Goal: Task Accomplishment & Management: Complete application form

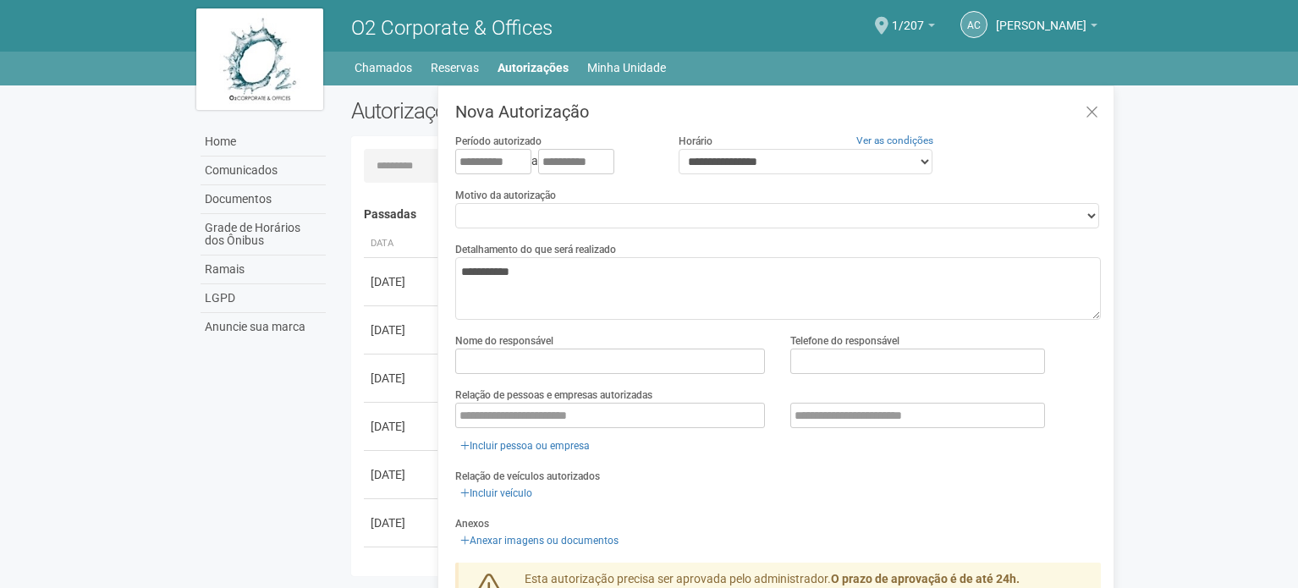
scroll to position [26, 0]
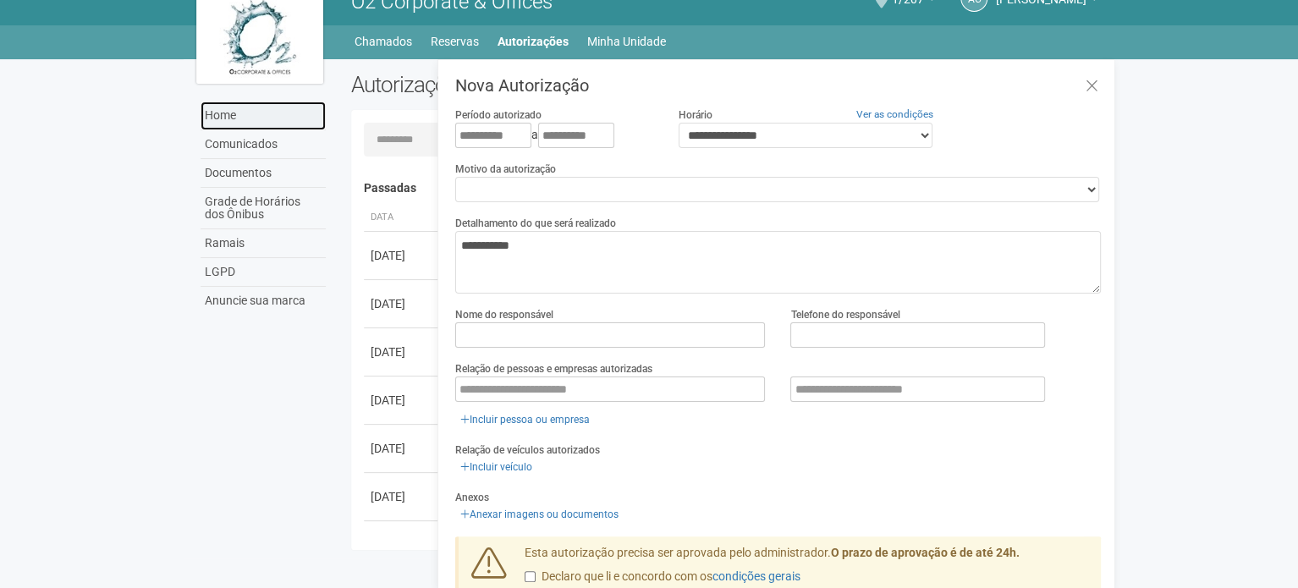
click at [239, 110] on link "Home" at bounding box center [263, 116] width 125 height 29
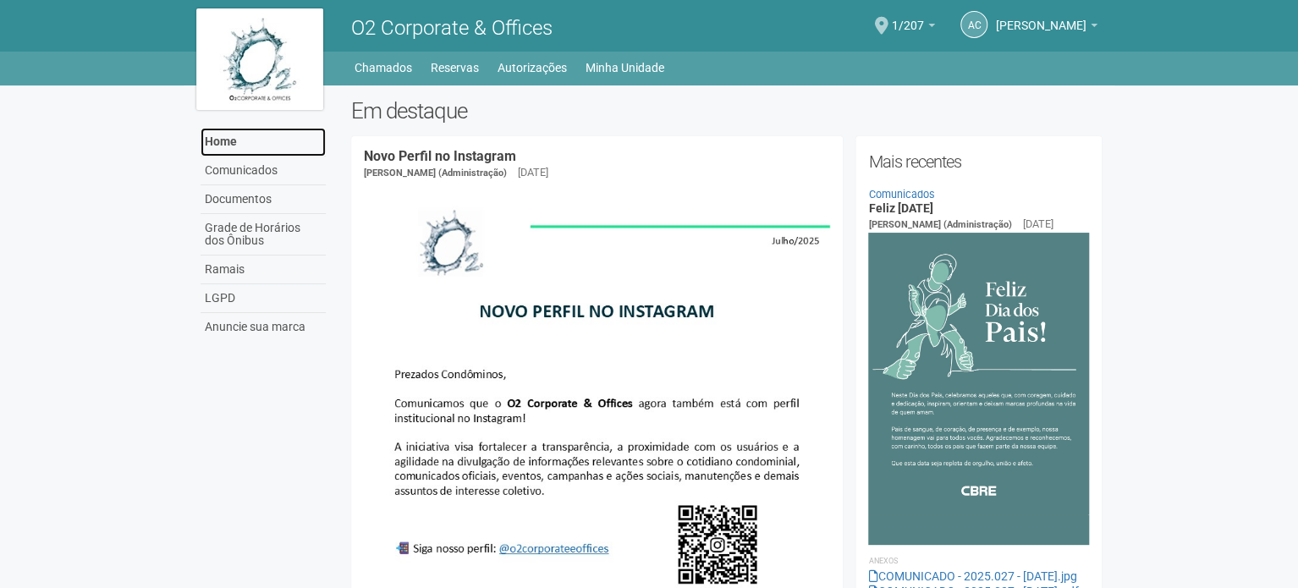
click at [247, 130] on link "Home" at bounding box center [263, 142] width 125 height 29
click at [562, 71] on link "Autorizações" at bounding box center [532, 68] width 69 height 24
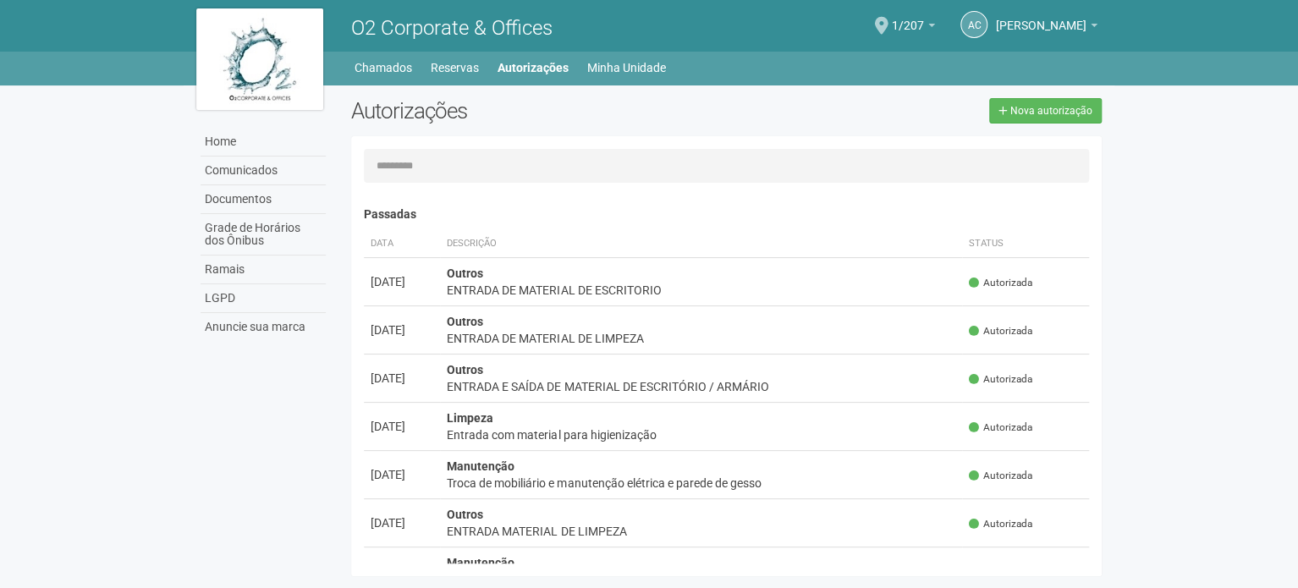
click at [904, 18] on div "AC Andréa Cunha Andréa Cunha compras@engeprat.com.br Meu perfil Alterar senha S…" at bounding box center [920, 26] width 371 height 47
click at [889, 19] on span at bounding box center [882, 26] width 14 height 18
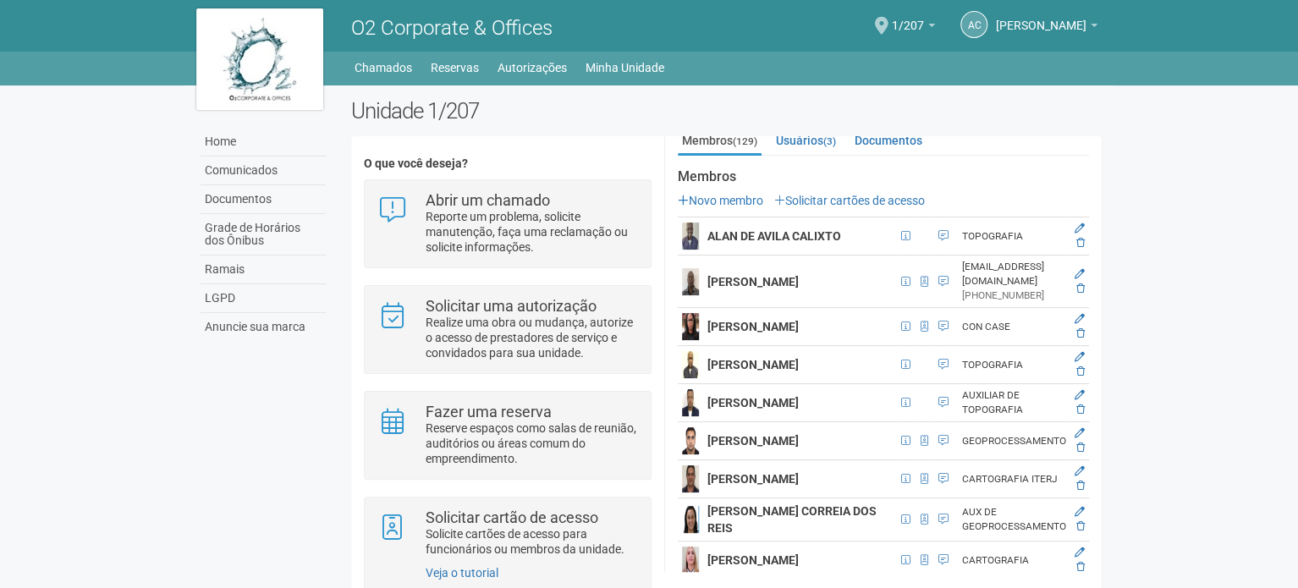
scroll to position [147, 0]
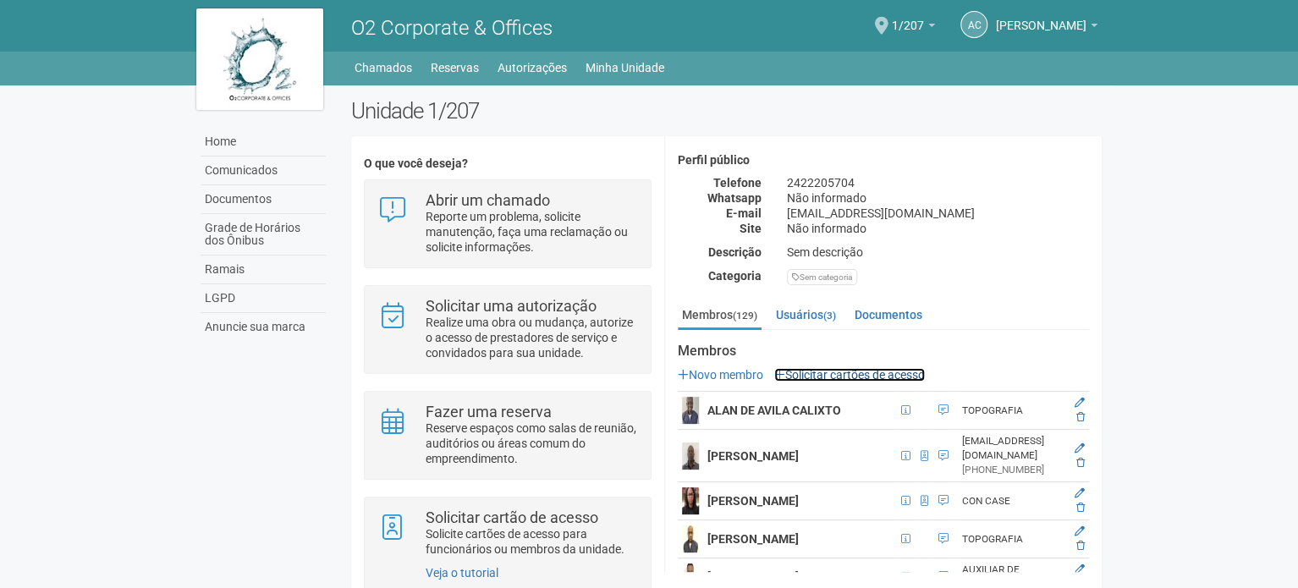
click at [886, 375] on link "Solicitar cartões de acesso" at bounding box center [849, 375] width 151 height 14
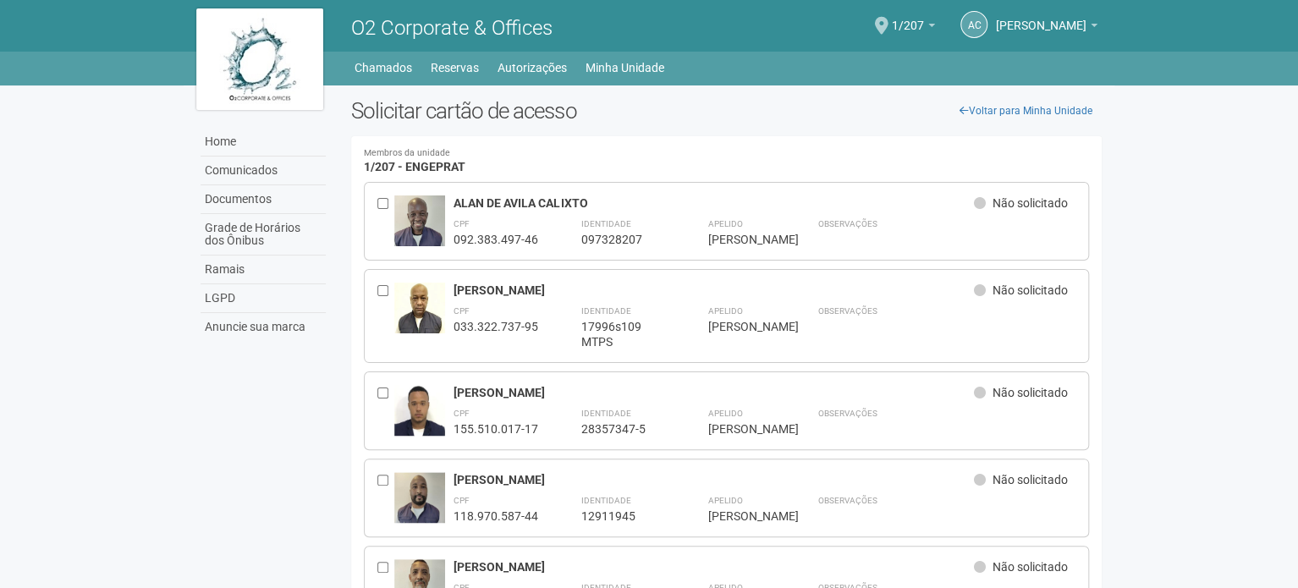
drag, startPoint x: 210, startPoint y: 374, endPoint x: 221, endPoint y: -96, distance: 470.7
click at [240, 137] on link "Home" at bounding box center [263, 142] width 125 height 29
